Goal: Task Accomplishment & Management: Complete application form

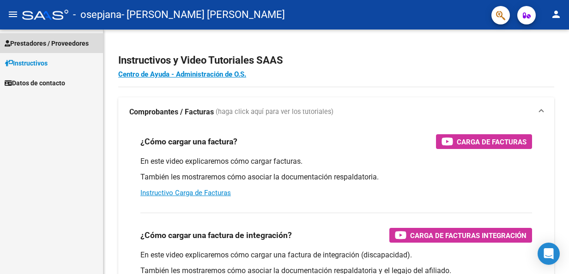
click at [39, 47] on span "Prestadores / Proveedores" at bounding box center [47, 43] width 84 height 10
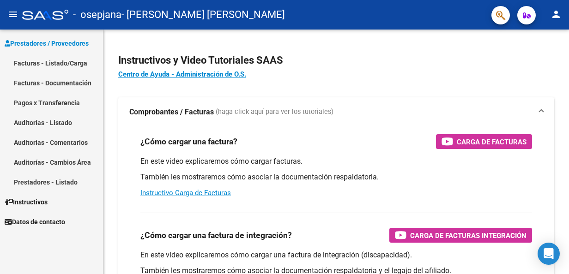
click at [56, 86] on link "Facturas - Documentación" at bounding box center [51, 83] width 103 height 20
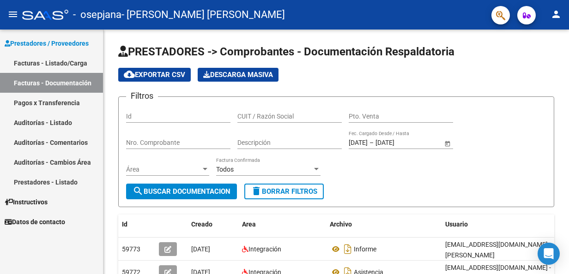
click at [77, 64] on link "Facturas - Listado/Carga" at bounding box center [51, 63] width 103 height 20
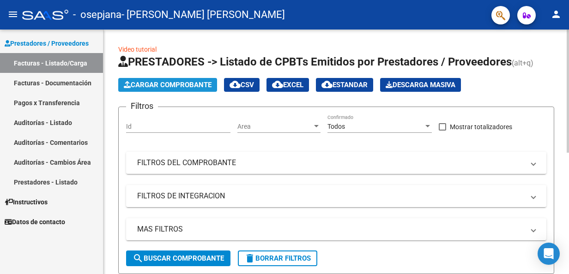
click at [156, 85] on span "Cargar Comprobante" at bounding box center [168, 85] width 88 height 8
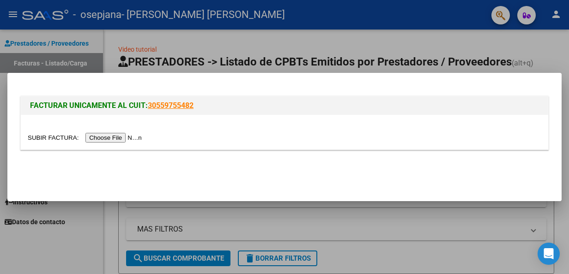
click at [120, 138] on input "file" at bounding box center [86, 138] width 117 height 10
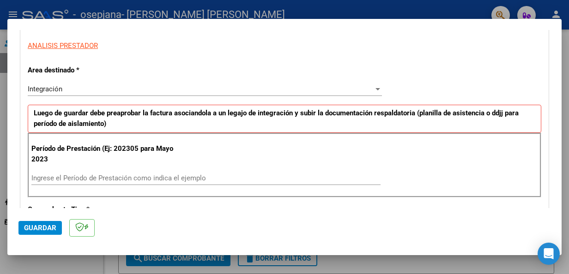
scroll to position [185, 0]
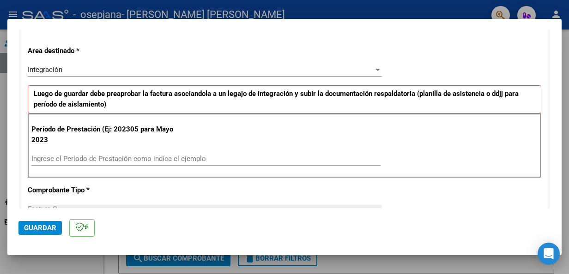
click at [103, 156] on input "Ingrese el Período de Prestación como indica el ejemplo" at bounding box center [205, 159] width 349 height 8
click at [93, 66] on div "Integración" at bounding box center [201, 70] width 346 height 8
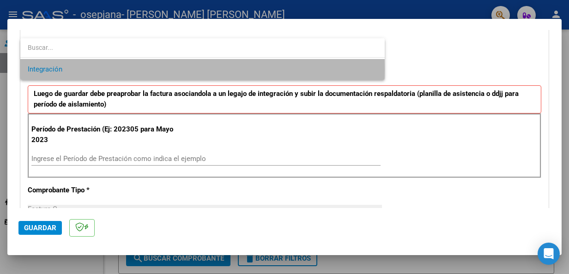
click at [94, 69] on span "Integración" at bounding box center [202, 69] width 349 height 21
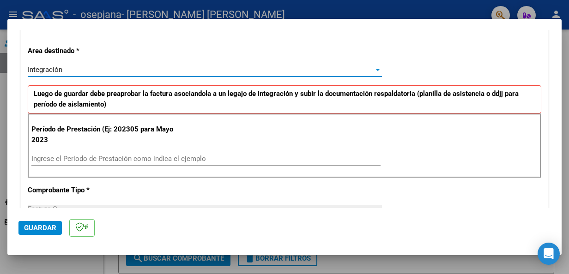
click at [86, 159] on input "Ingrese el Período de Prestación como indica el ejemplo" at bounding box center [205, 159] width 349 height 8
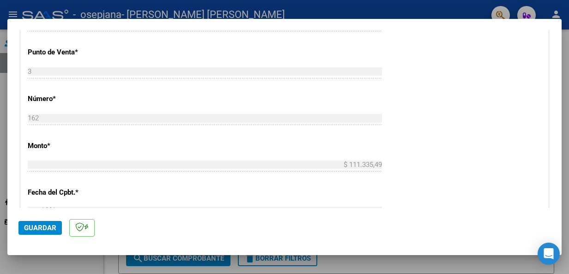
scroll to position [415, 0]
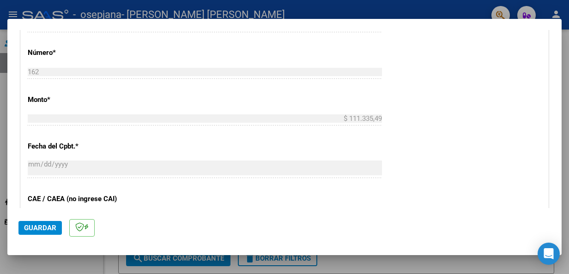
type input "202507"
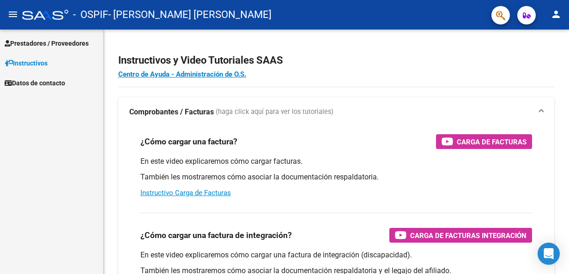
click at [63, 43] on span "Prestadores / Proveedores" at bounding box center [47, 43] width 84 height 10
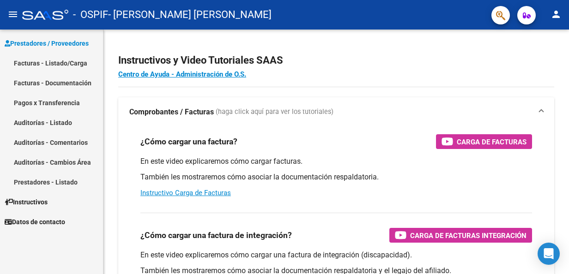
click at [48, 64] on link "Facturas - Listado/Carga" at bounding box center [51, 63] width 103 height 20
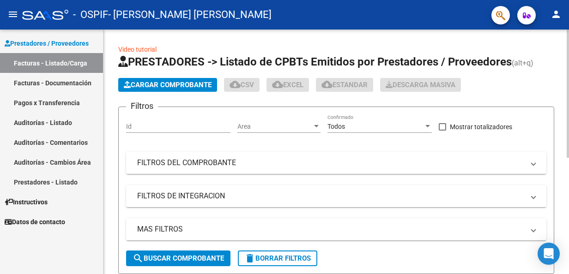
click at [152, 84] on span "Cargar Comprobante" at bounding box center [168, 85] width 88 height 8
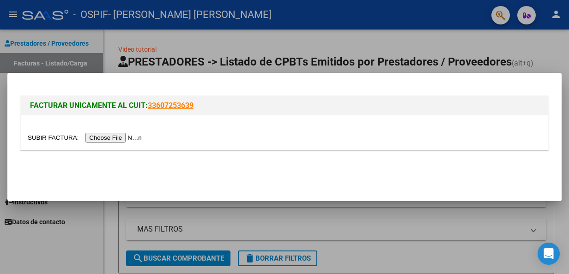
click at [125, 137] on input "file" at bounding box center [86, 138] width 117 height 10
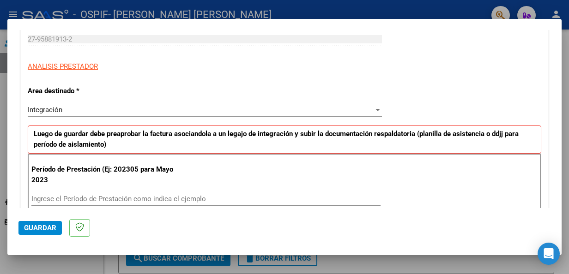
scroll to position [185, 0]
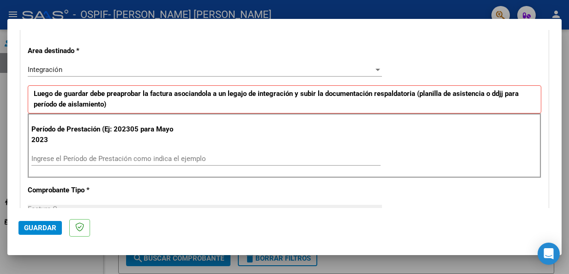
click at [162, 159] on input "Ingrese el Período de Prestación como indica el ejemplo" at bounding box center [205, 159] width 349 height 8
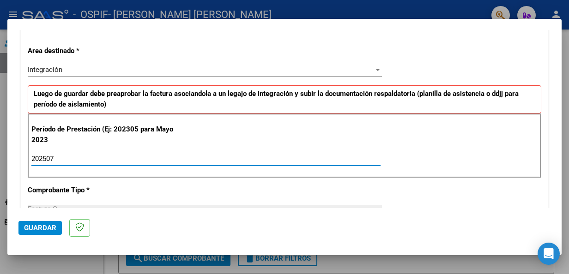
type input "202507"
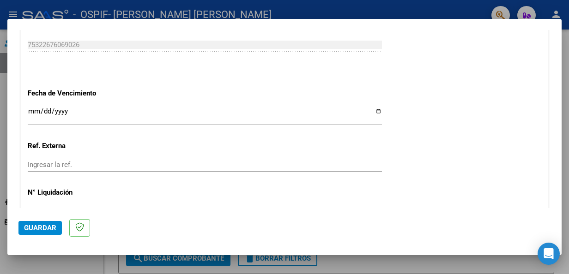
scroll to position [600, 0]
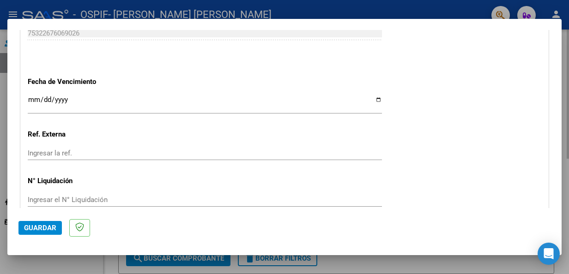
click at [446, 267] on div at bounding box center [284, 137] width 569 height 274
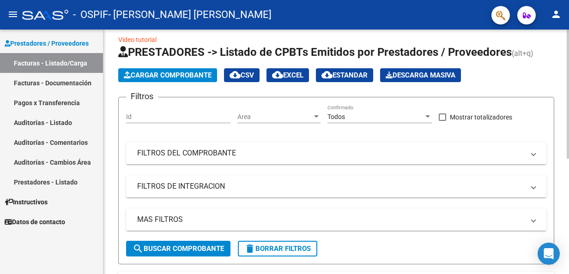
scroll to position [0, 0]
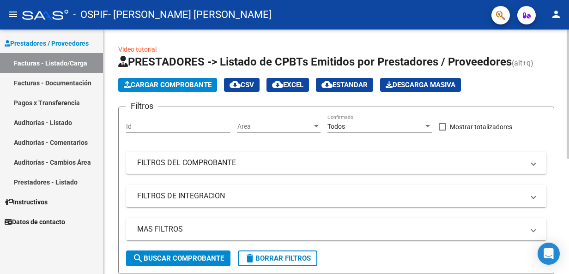
click at [203, 88] on span "Cargar Comprobante" at bounding box center [168, 85] width 88 height 8
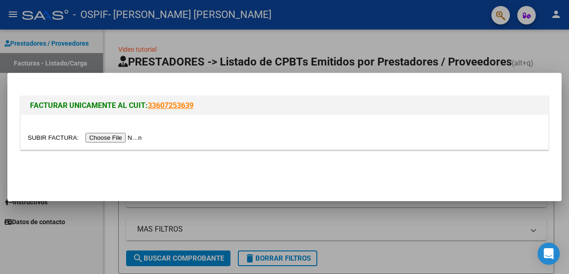
click at [101, 138] on input "file" at bounding box center [86, 138] width 117 height 10
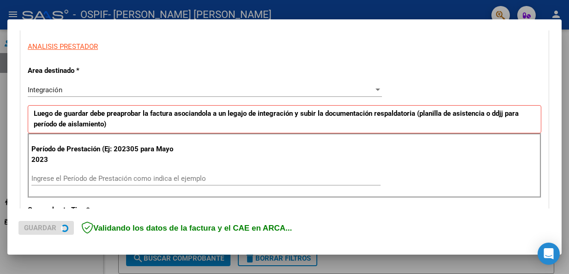
scroll to position [185, 0]
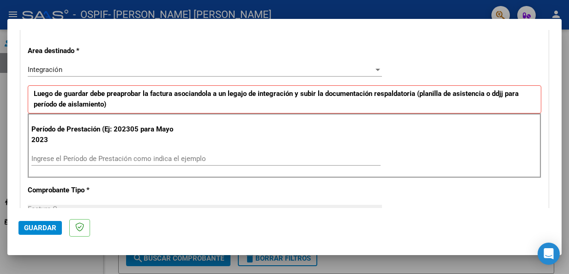
click at [157, 161] on input "Ingrese el Período de Prestación como indica el ejemplo" at bounding box center [205, 159] width 349 height 8
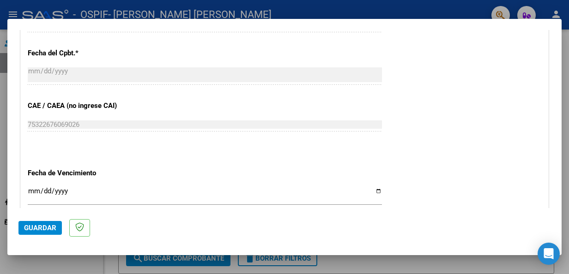
scroll to position [554, 0]
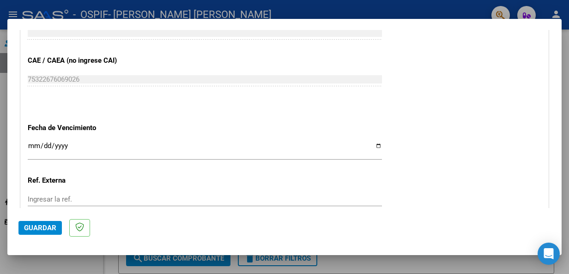
type input "202507"
click at [132, 149] on input "Ingresar la fecha" at bounding box center [205, 149] width 354 height 15
type input "[DATE]"
click at [48, 142] on input "[DATE]" at bounding box center [205, 149] width 354 height 15
click at [46, 144] on input "[DATE]" at bounding box center [205, 149] width 354 height 15
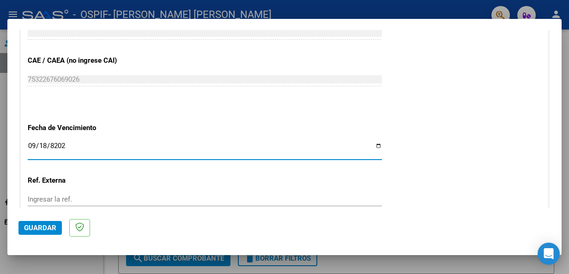
click at [34, 143] on input "[DATE]" at bounding box center [205, 149] width 354 height 15
type input "[DATE]"
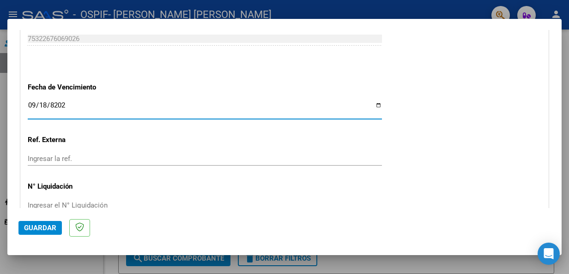
scroll to position [642, 0]
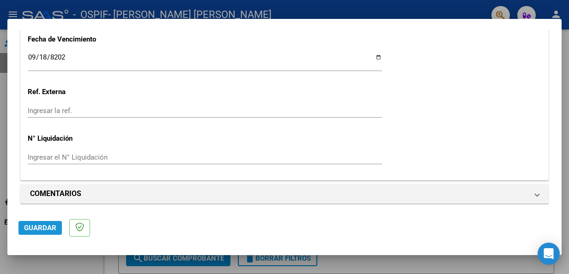
click at [42, 228] on span "Guardar" at bounding box center [40, 228] width 32 height 8
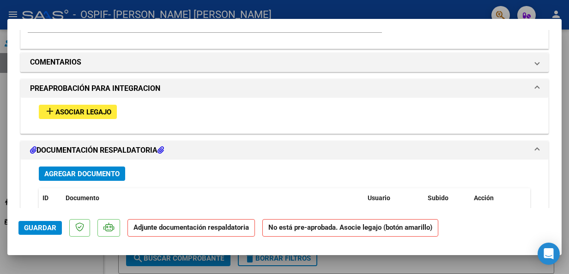
scroll to position [831, 0]
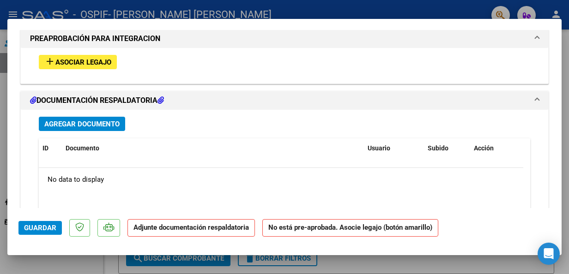
click at [102, 58] on span "Asociar Legajo" at bounding box center [83, 62] width 56 height 8
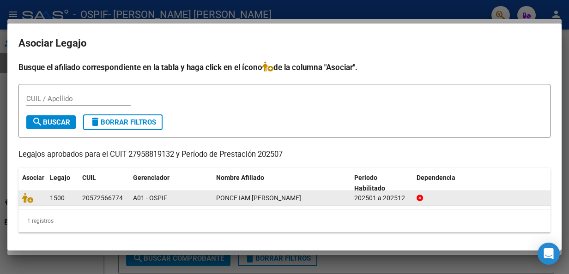
click at [303, 198] on div "PONCE IAM [PERSON_NAME]" at bounding box center [281, 198] width 131 height 11
click at [76, 200] on datatable-body-cell "1500" at bounding box center [62, 198] width 32 height 14
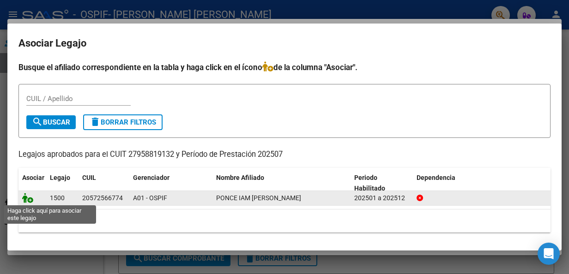
click at [29, 197] on icon at bounding box center [27, 198] width 11 height 10
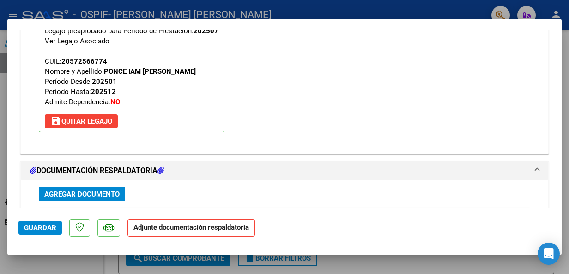
scroll to position [947, 0]
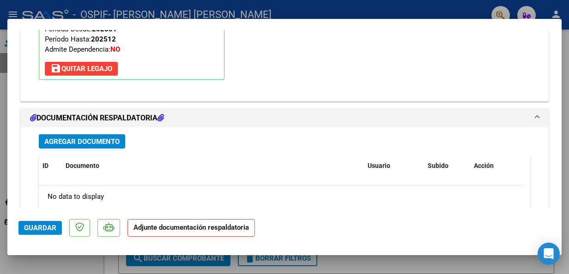
click at [110, 139] on span "Agregar Documento" at bounding box center [81, 142] width 75 height 8
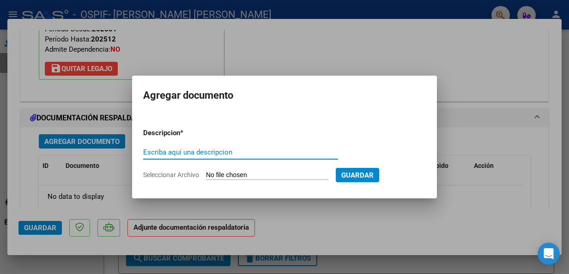
click at [167, 151] on input "Escriba aquí una descripcion" at bounding box center [240, 152] width 195 height 8
click at [150, 154] on input "Escriba aquí una descripcion" at bounding box center [240, 152] width 195 height 8
type input "asistencia"
click at [252, 175] on input "Seleccionar Archivo" at bounding box center [267, 175] width 122 height 9
type input "C:\fakepath\[PERSON_NAME].pdf"
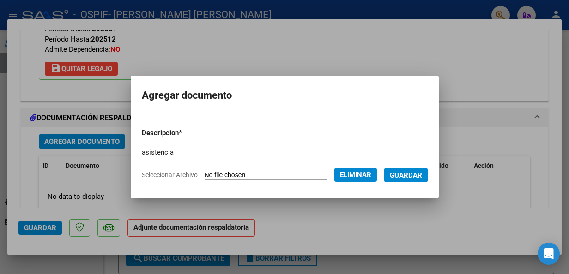
click at [411, 174] on span "Guardar" at bounding box center [406, 175] width 32 height 8
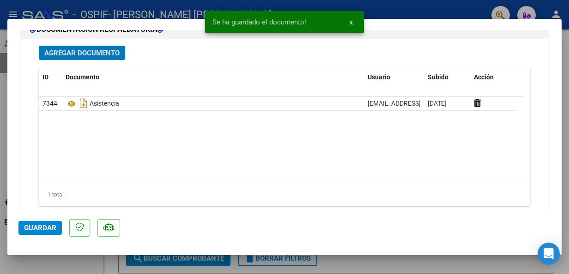
scroll to position [1039, 0]
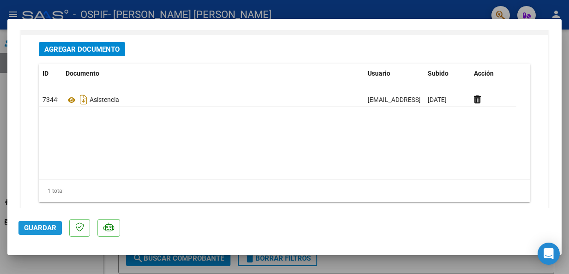
click at [44, 230] on span "Guardar" at bounding box center [40, 228] width 32 height 8
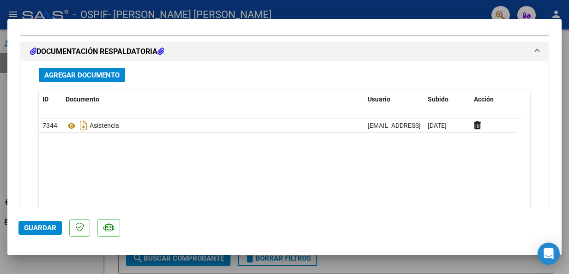
scroll to position [1059, 0]
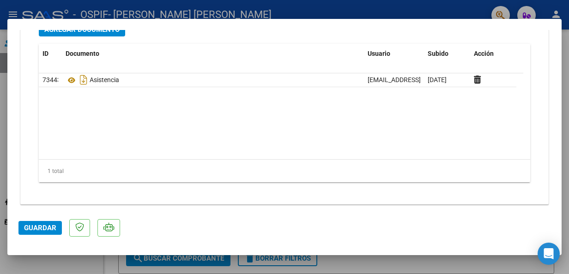
click at [429, 259] on div at bounding box center [284, 137] width 569 height 274
type input "$ 0,00"
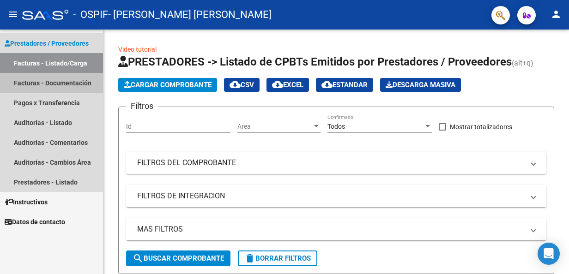
click at [84, 84] on link "Facturas - Documentación" at bounding box center [51, 83] width 103 height 20
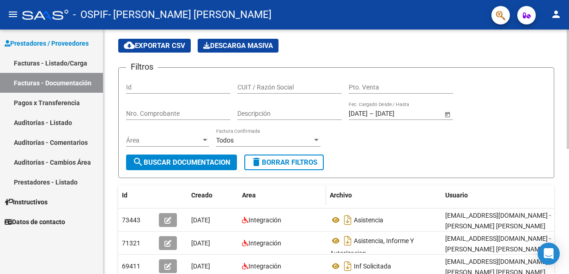
scroll to position [26, 0]
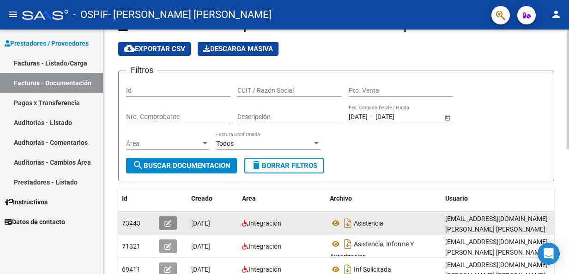
click at [170, 222] on icon "button" at bounding box center [167, 223] width 7 height 7
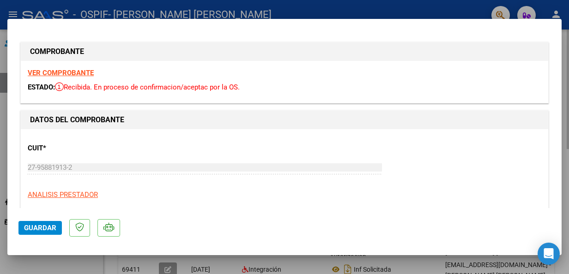
click at [563, 93] on div at bounding box center [284, 137] width 569 height 274
type input "$ 0,00"
